Goal: Task Accomplishment & Management: Use online tool/utility

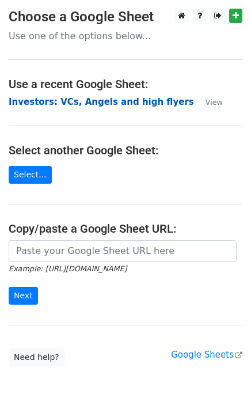
click at [79, 101] on strong "Investors: VCs, Angels and high flyers" at bounding box center [101, 102] width 185 height 10
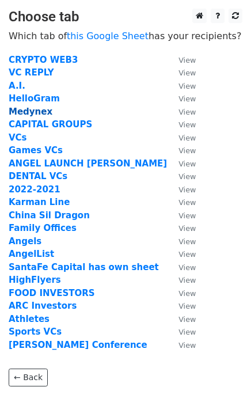
click at [21, 111] on strong "Medynex" at bounding box center [31, 112] width 44 height 10
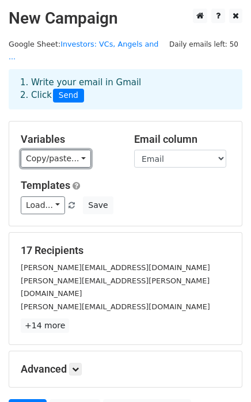
click at [73, 150] on link "Copy/paste..." at bounding box center [56, 159] width 70 height 18
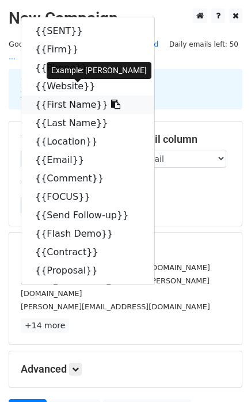
click at [111, 100] on icon at bounding box center [115, 104] width 9 height 9
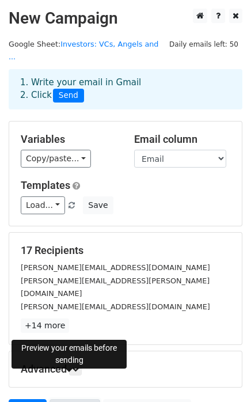
click at [69, 399] on link "Preview" at bounding box center [75, 410] width 51 height 22
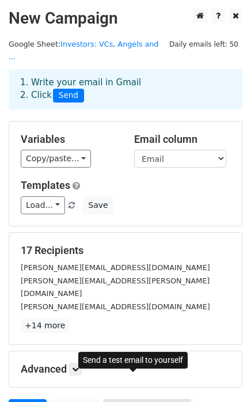
click at [126, 399] on link "Send Test Email" at bounding box center [147, 410] width 88 height 22
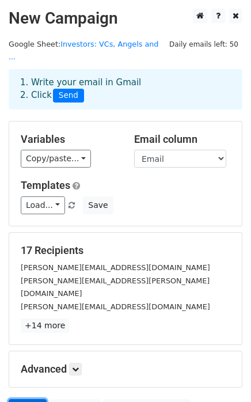
click at [20, 399] on link "Send" at bounding box center [28, 410] width 38 height 22
